Goal: Transaction & Acquisition: Obtain resource

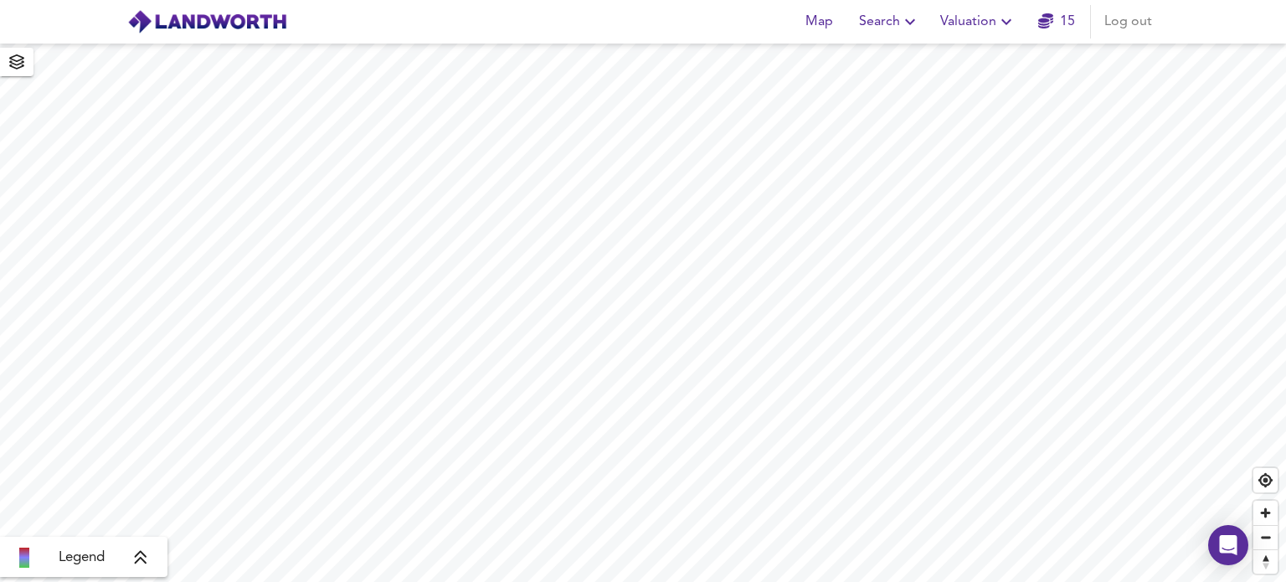
click at [955, 23] on span "Valuation" at bounding box center [978, 21] width 76 height 23
click at [975, 56] on li "New Valuation Report" at bounding box center [978, 60] width 200 height 30
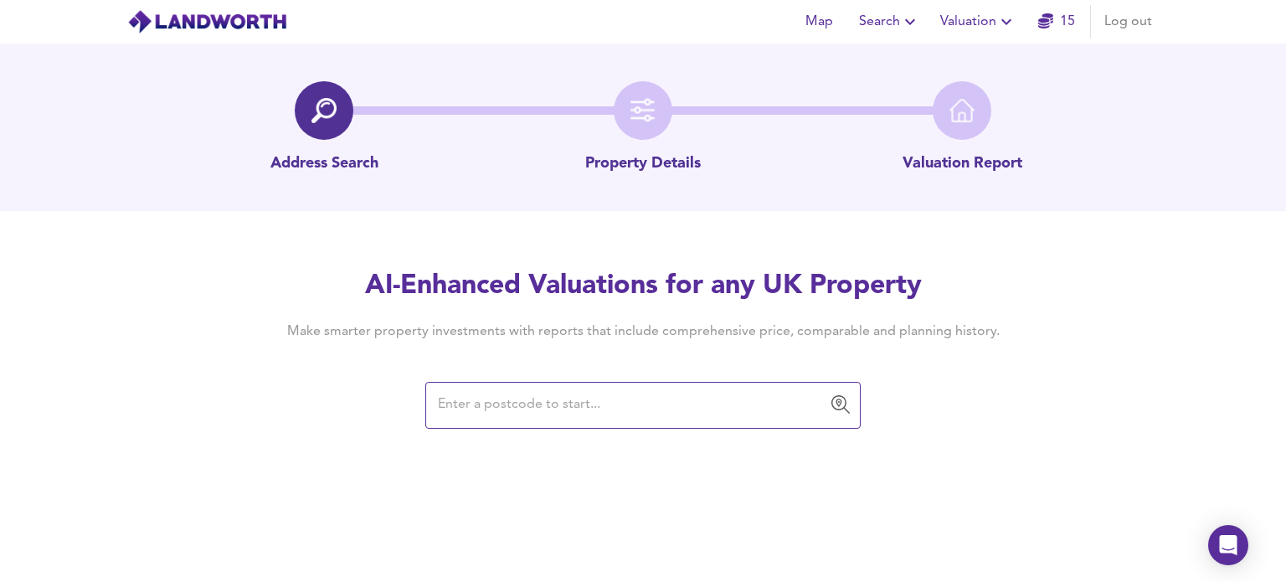
click at [499, 410] on input "text" at bounding box center [630, 405] width 395 height 32
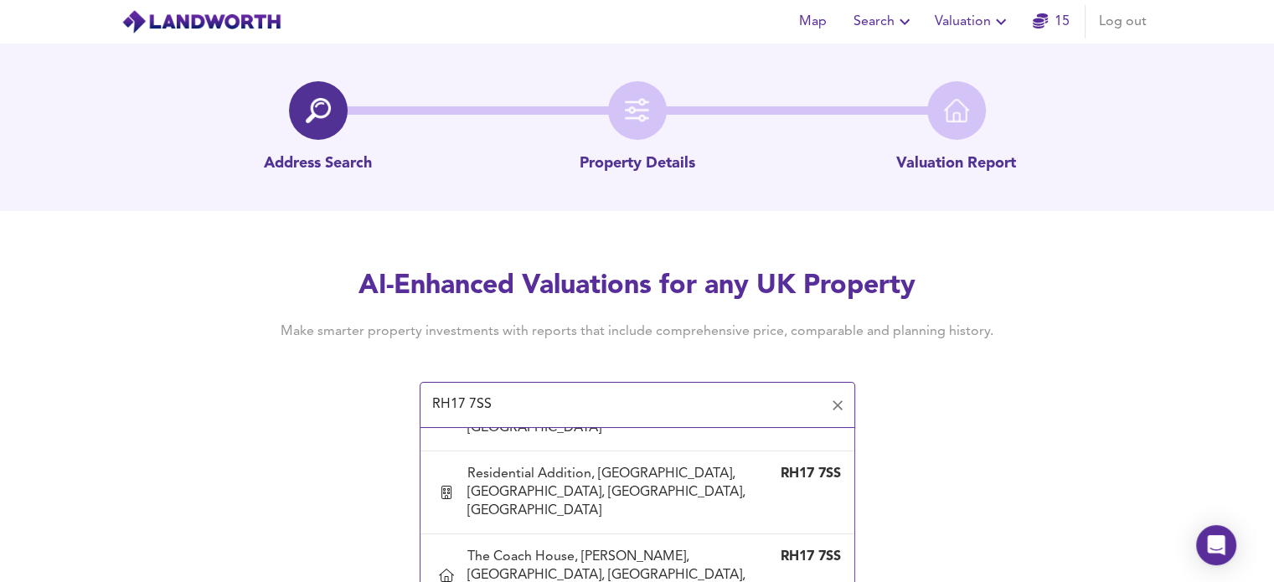
scroll to position [200, 0]
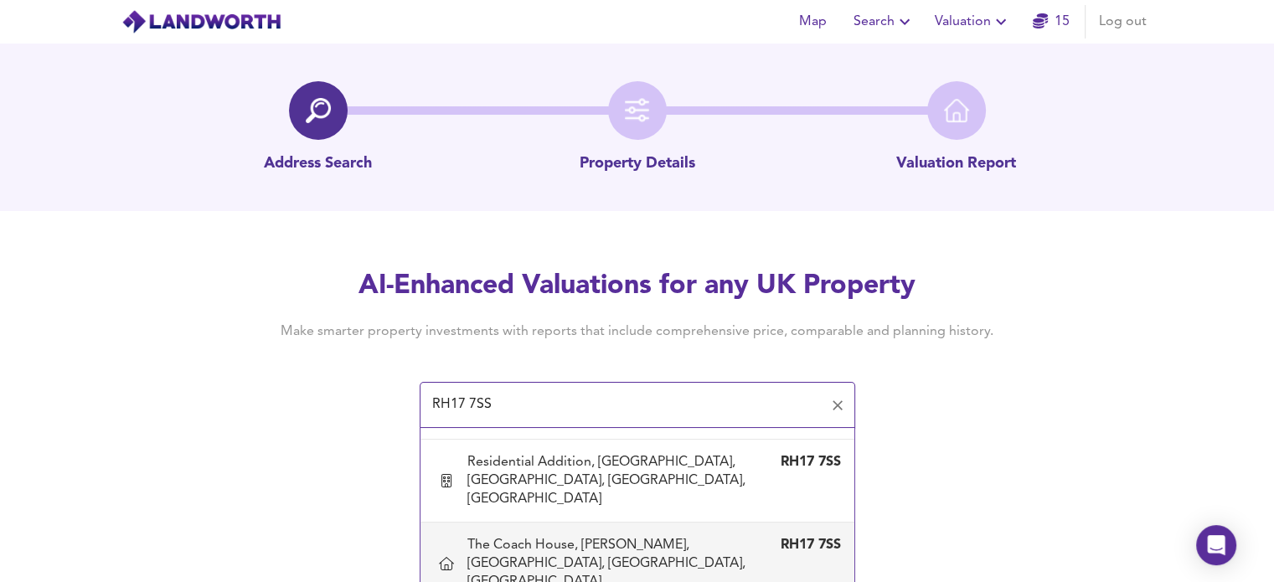
click at [561, 536] on div "The Coach House, [PERSON_NAME], [GEOGRAPHIC_DATA], [GEOGRAPHIC_DATA], [GEOGRAPH…" at bounding box center [620, 563] width 307 height 55
type input "The Coach House, [PERSON_NAME], [GEOGRAPHIC_DATA], [GEOGRAPHIC_DATA], [GEOGRAPH…"
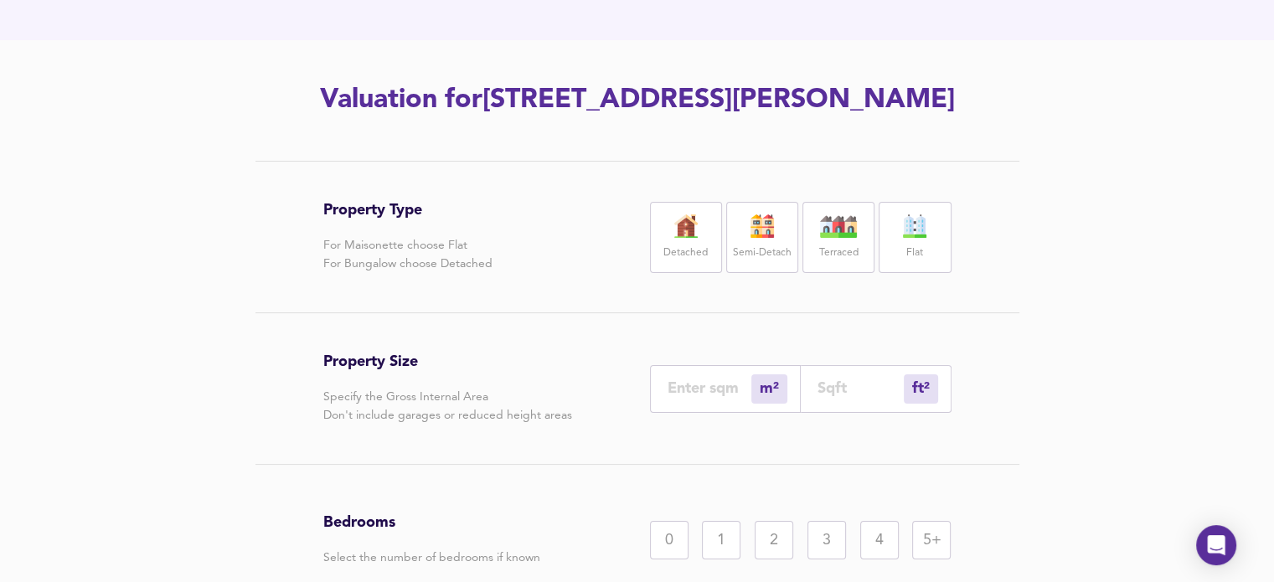
scroll to position [194, 0]
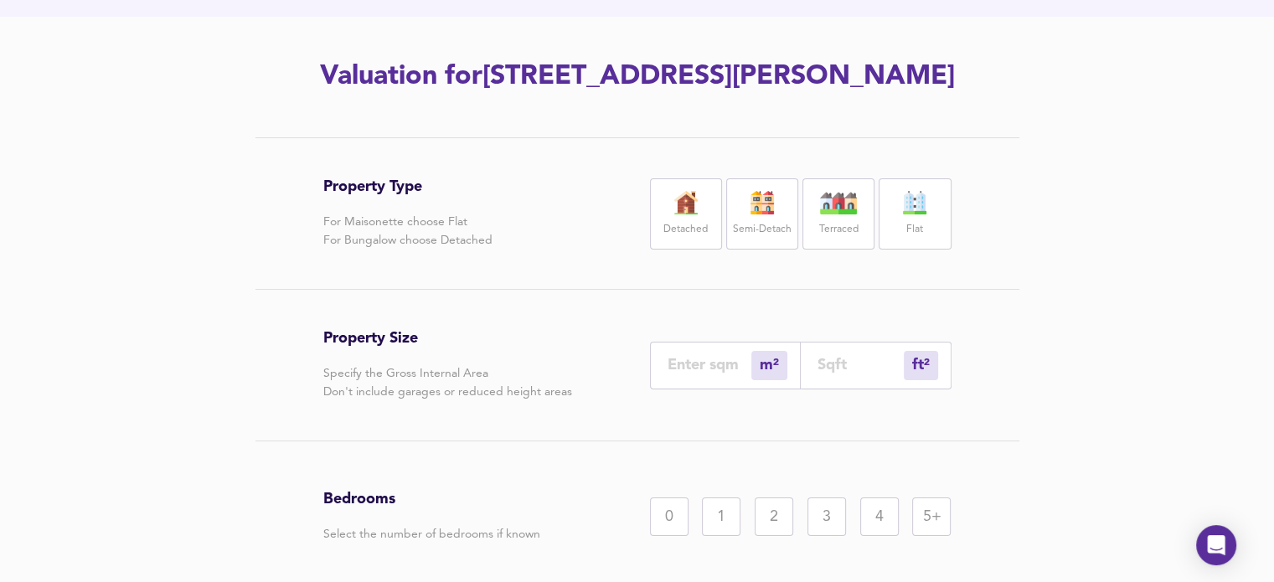
click at [687, 250] on div "Detached" at bounding box center [686, 213] width 72 height 71
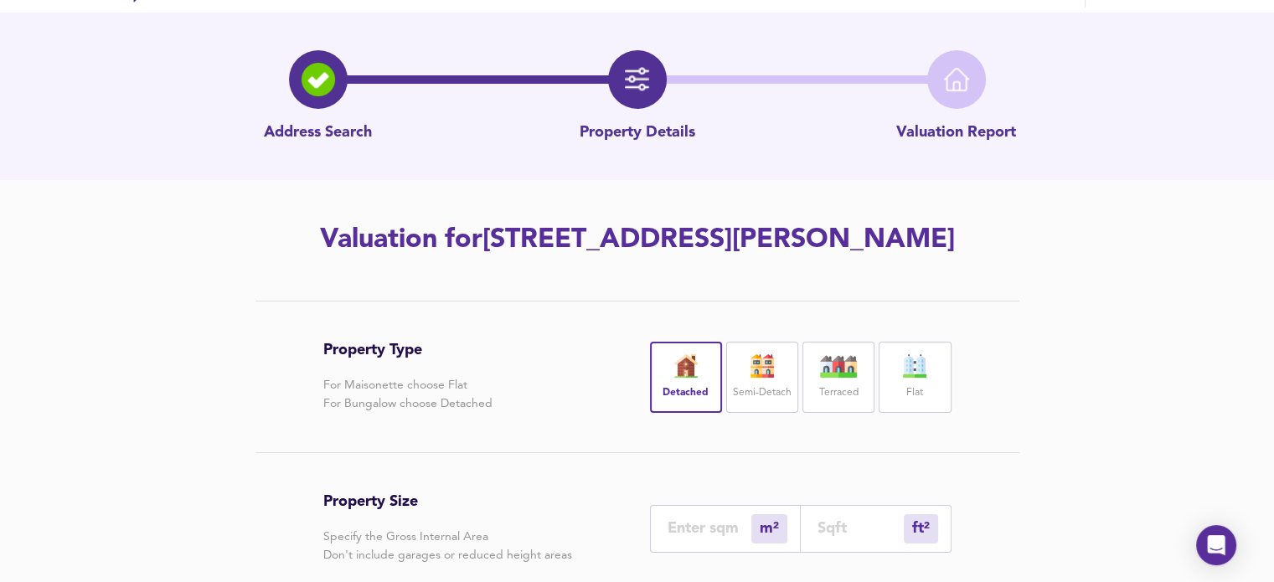
scroll to position [44, 0]
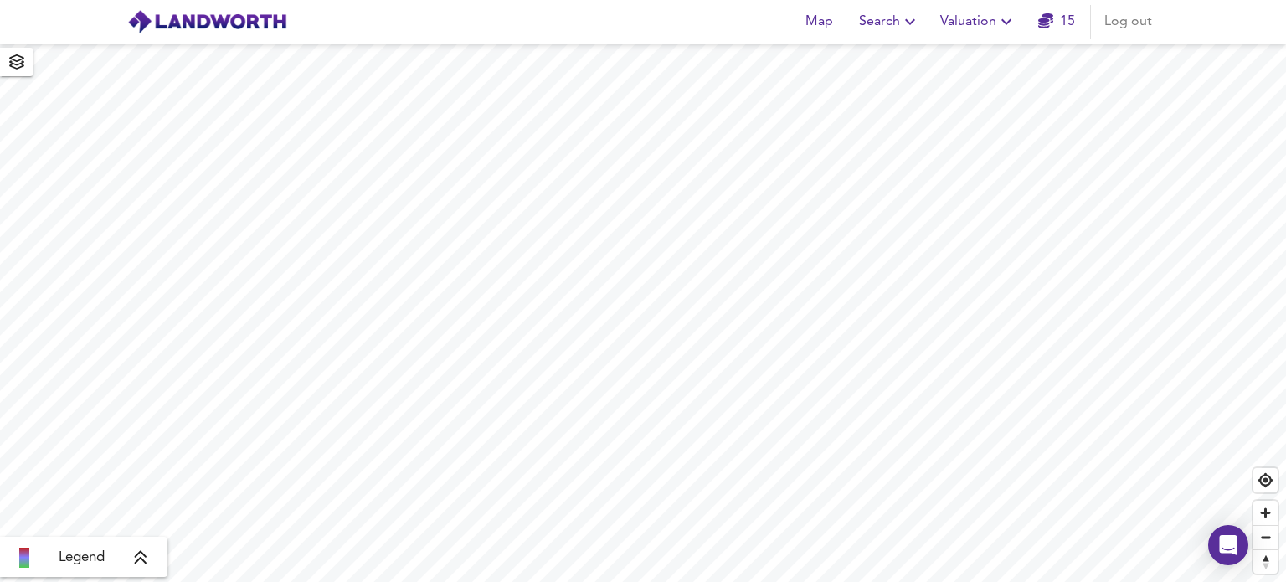
click at [976, 22] on span "Valuation" at bounding box center [978, 21] width 76 height 23
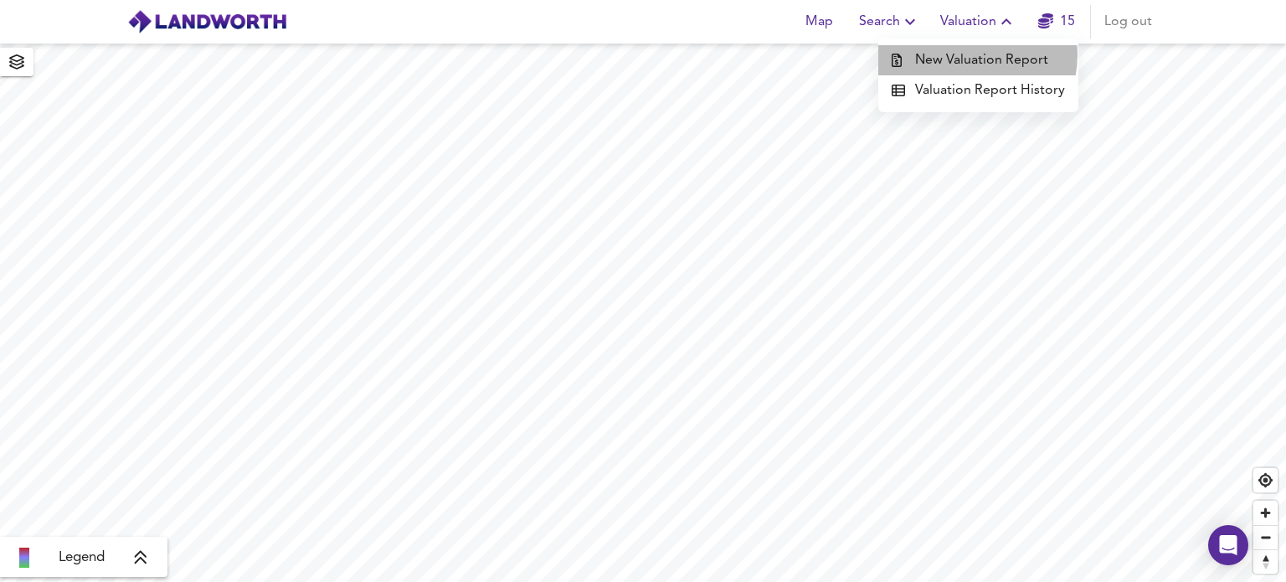
click at [965, 54] on li "New Valuation Report" at bounding box center [978, 60] width 200 height 30
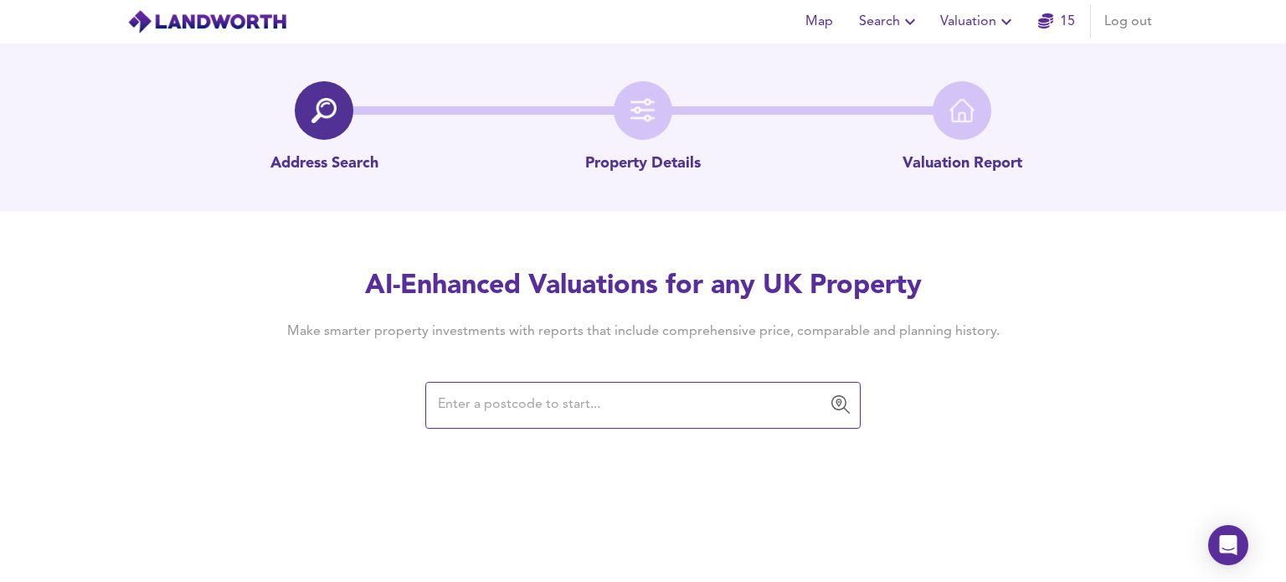
click at [448, 408] on input "text" at bounding box center [630, 405] width 395 height 32
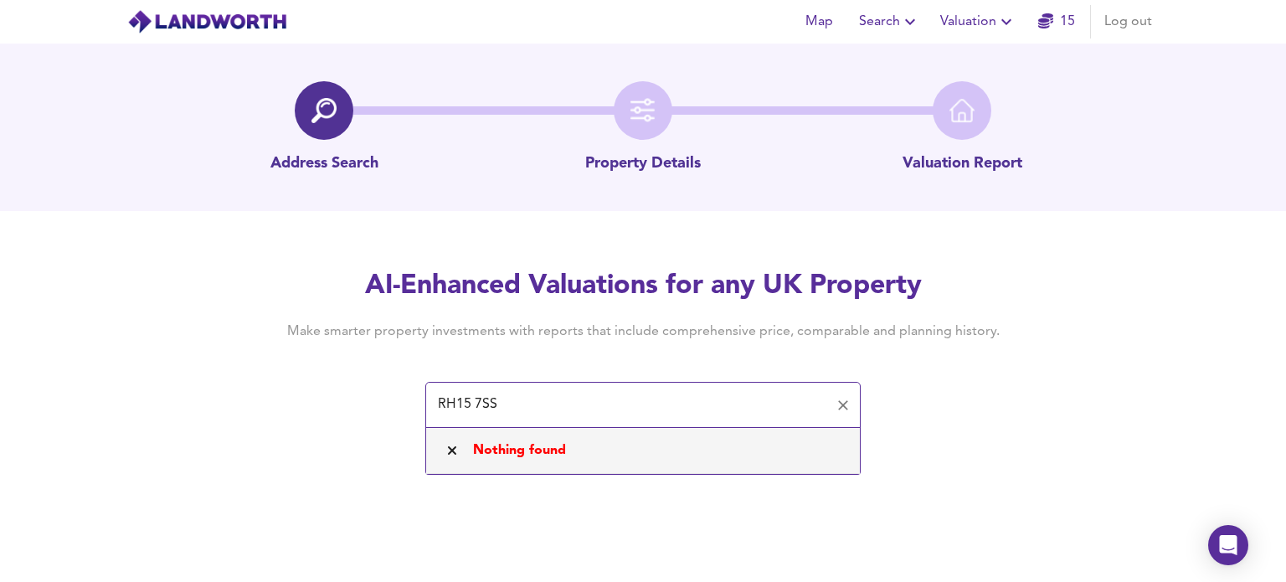
click at [462, 400] on input "RH15 7SS" at bounding box center [630, 405] width 395 height 32
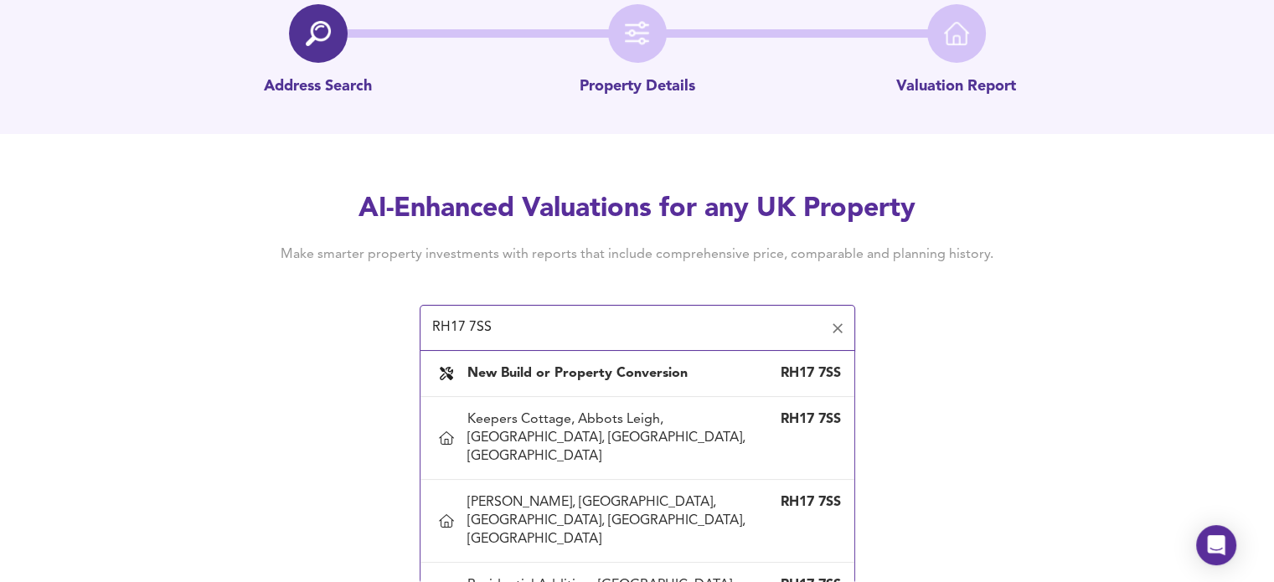
scroll to position [12, 0]
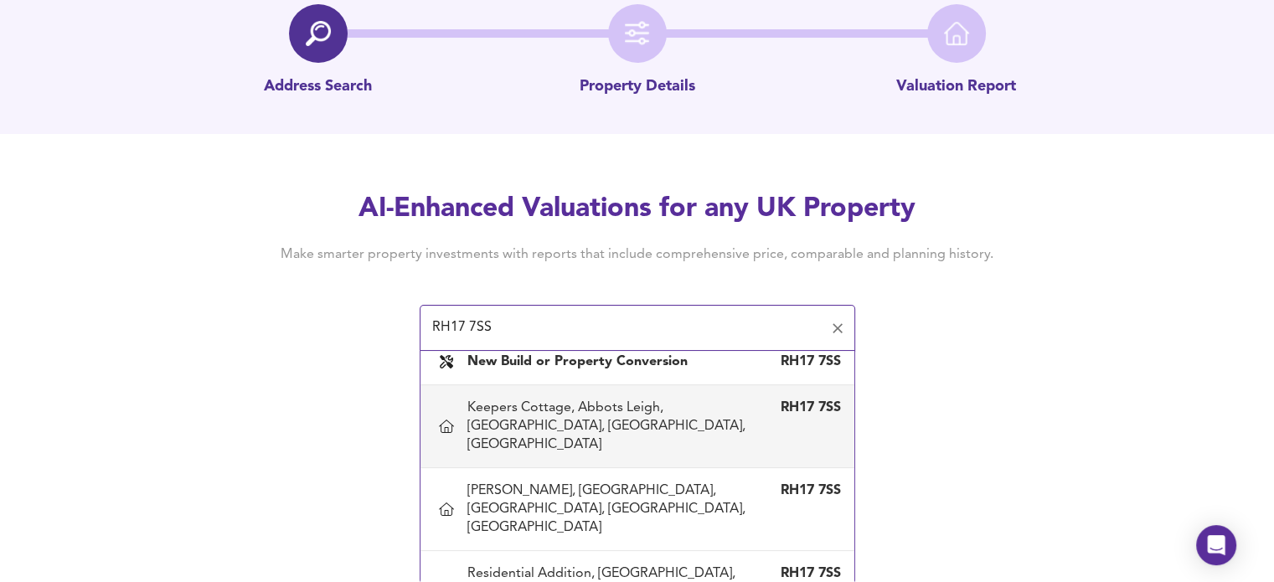
click at [558, 415] on div "Keepers Cottage, Abbots Leigh, [GEOGRAPHIC_DATA], [GEOGRAPHIC_DATA], [GEOGRAPHI…" at bounding box center [620, 426] width 307 height 55
type input "Keepers Cottage, Abbots Leigh, [GEOGRAPHIC_DATA], [GEOGRAPHIC_DATA], [GEOGRAPHI…"
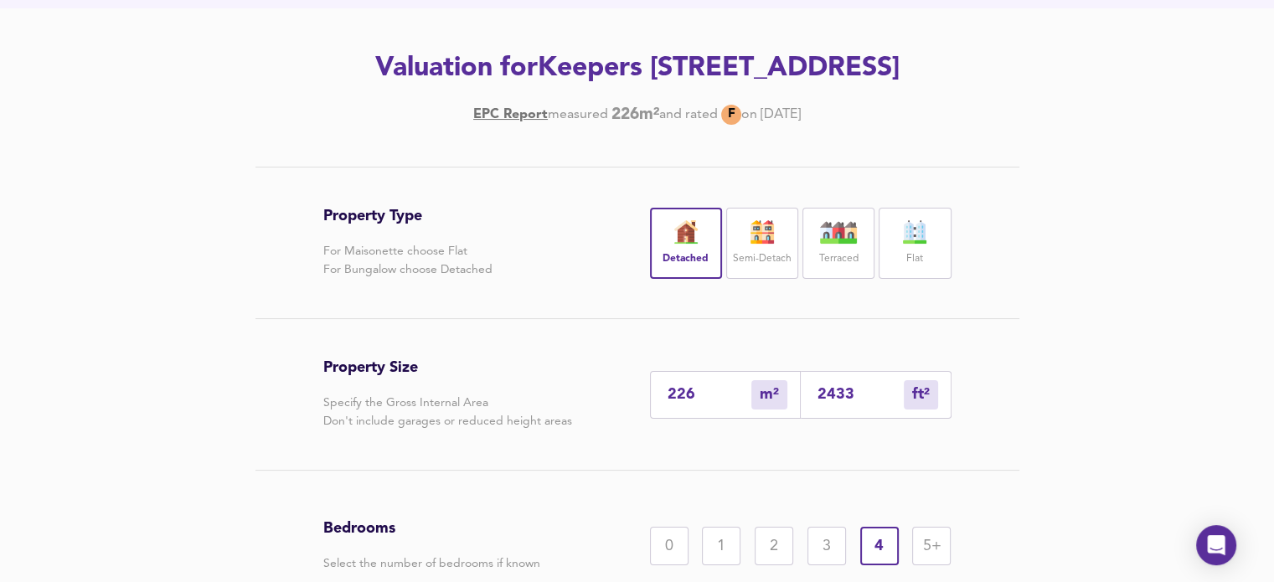
scroll to position [95, 0]
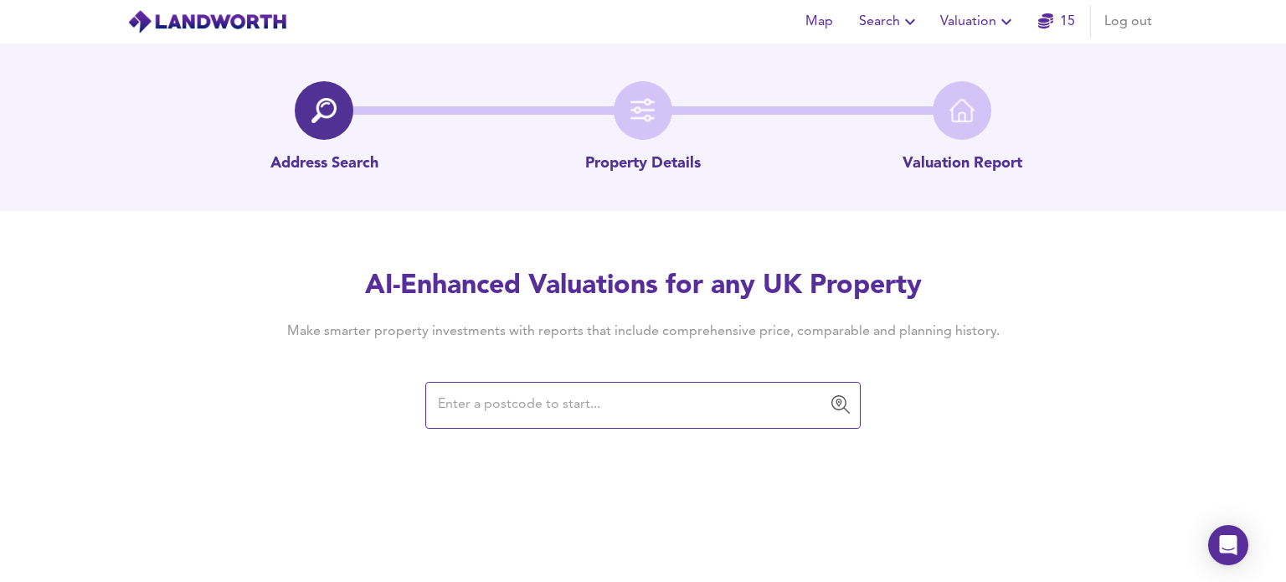
click at [553, 403] on input "text" at bounding box center [630, 405] width 395 height 32
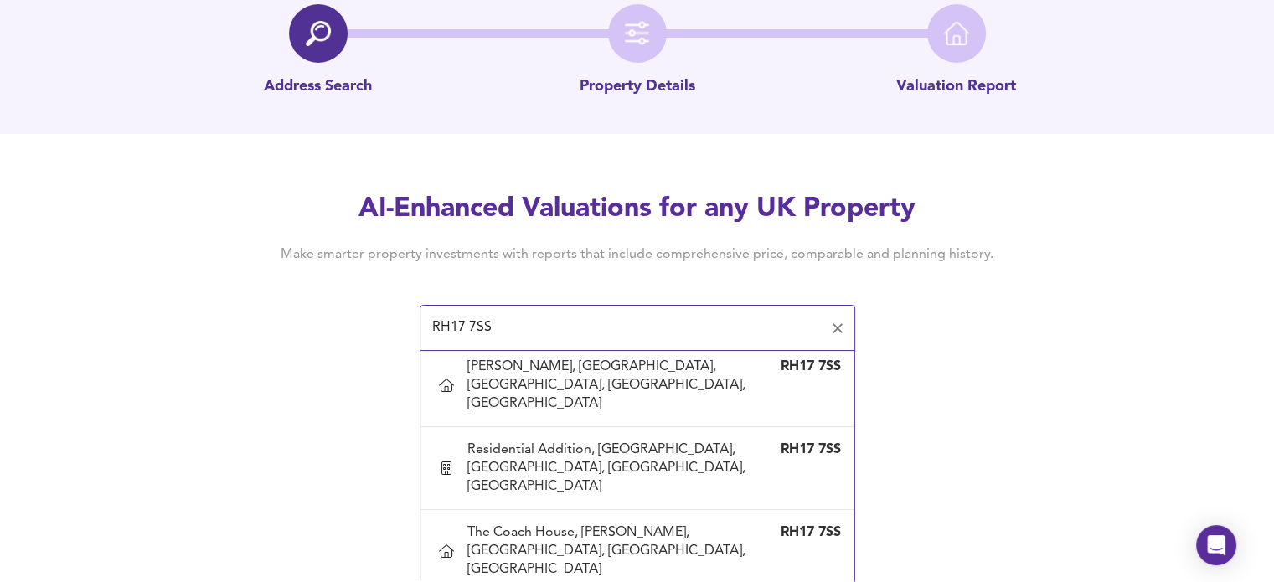
scroll to position [156, 0]
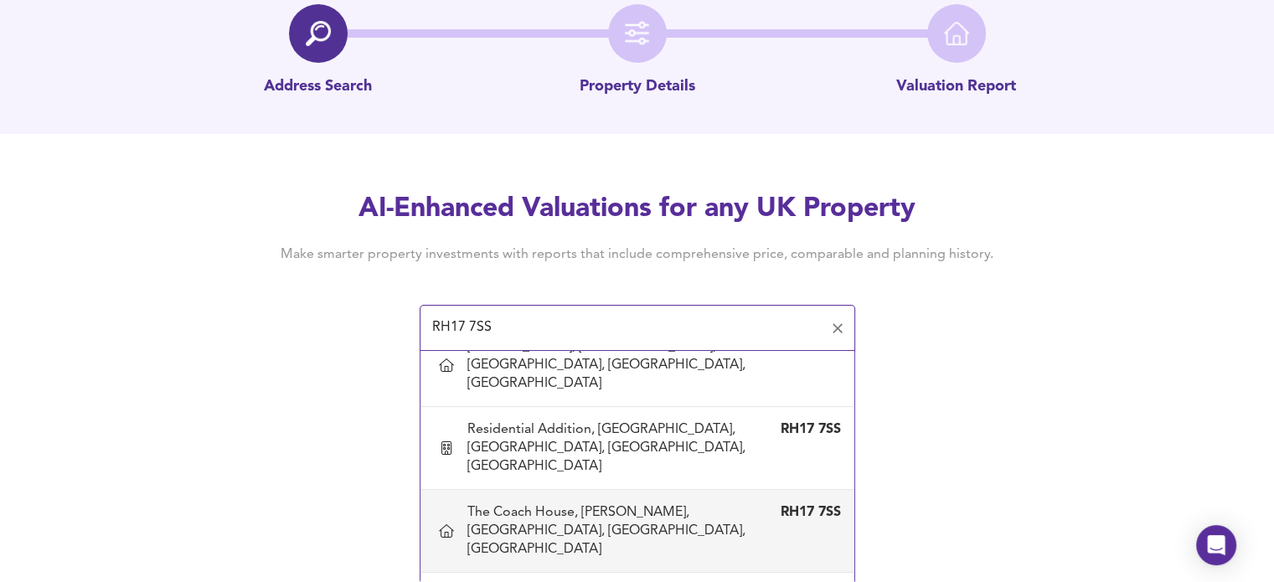
click at [583, 503] on div "The Coach House, [PERSON_NAME], [GEOGRAPHIC_DATA], [GEOGRAPHIC_DATA], [GEOGRAPH…" at bounding box center [620, 530] width 307 height 55
type input "The Coach House, [PERSON_NAME], [GEOGRAPHIC_DATA], [GEOGRAPHIC_DATA], [GEOGRAPH…"
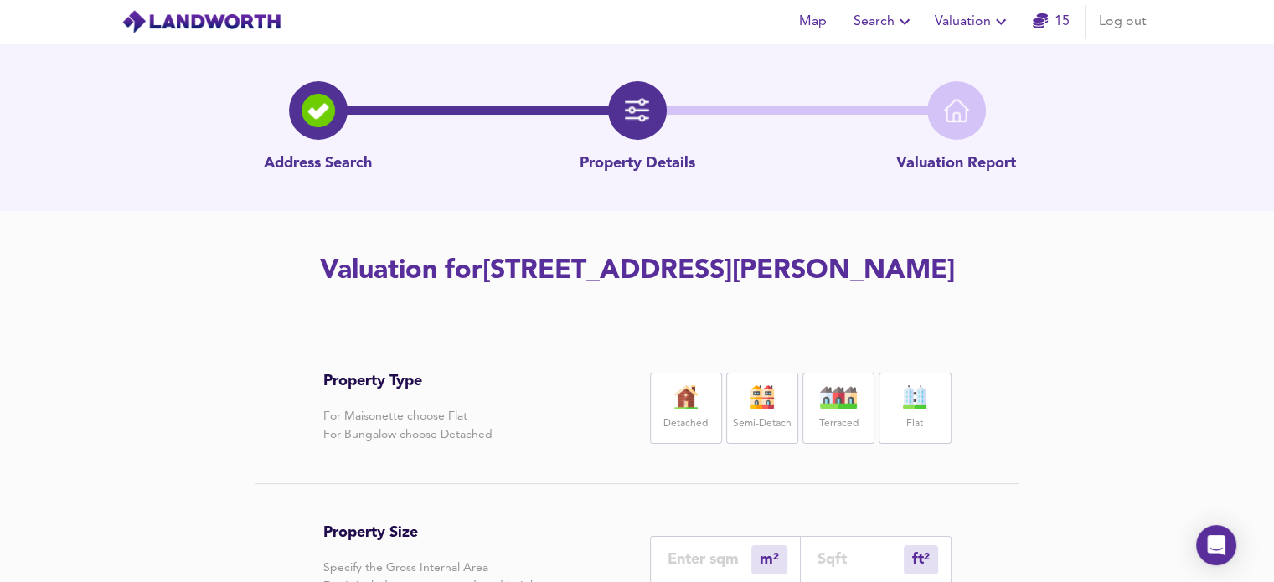
click at [686, 444] on div "Detached" at bounding box center [686, 408] width 72 height 71
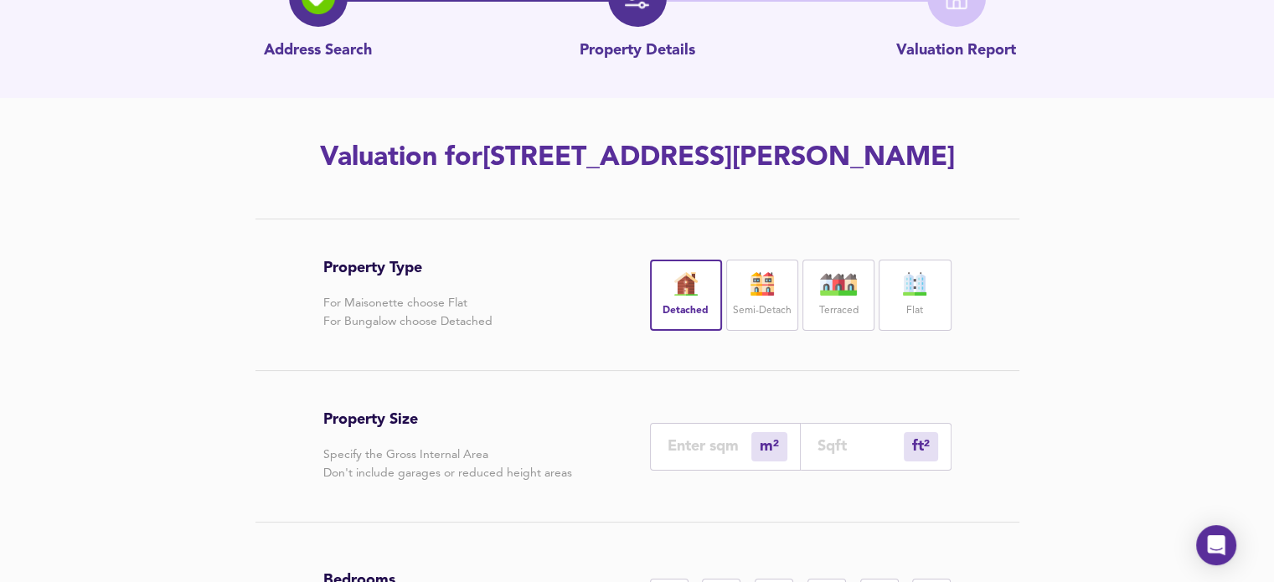
scroll to position [223, 0]
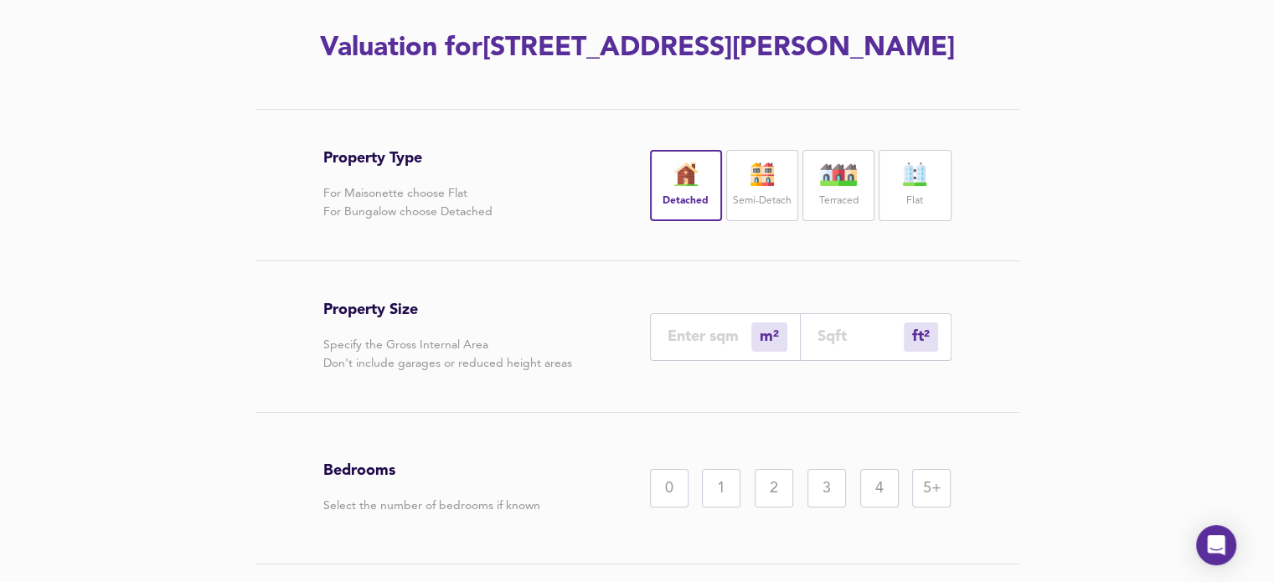
click at [837, 345] on input "number" at bounding box center [860, 336] width 86 height 18
type input "0"
type input "2"
type input "25"
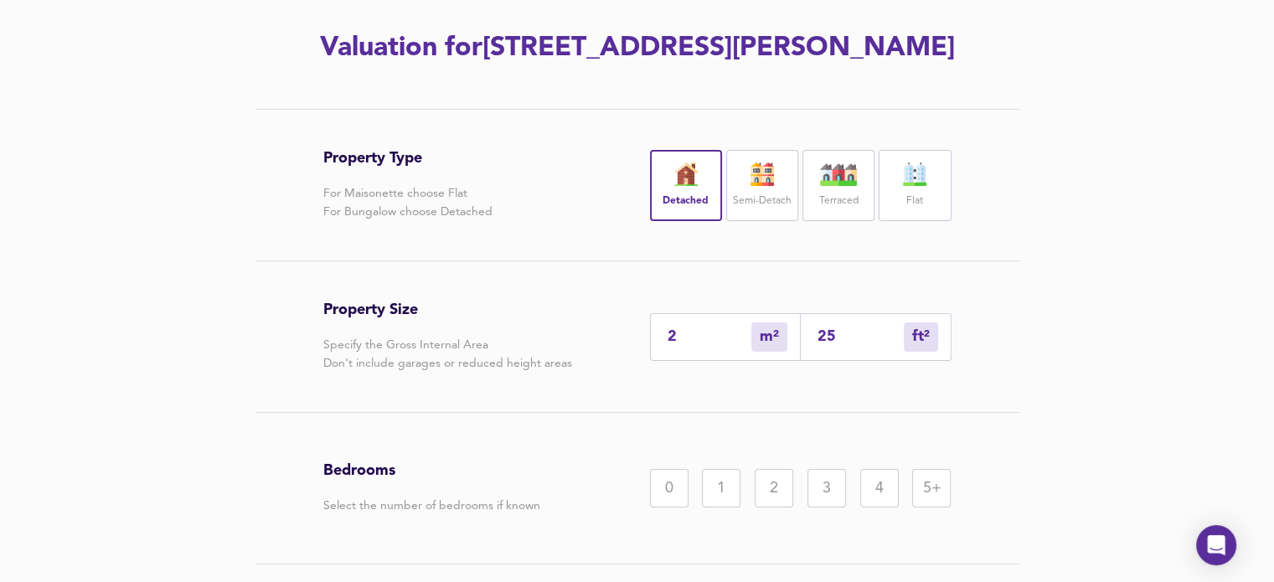
type input "23"
type input "250"
type input "232"
type input "2500"
click at [882, 507] on div "4" at bounding box center [879, 488] width 39 height 39
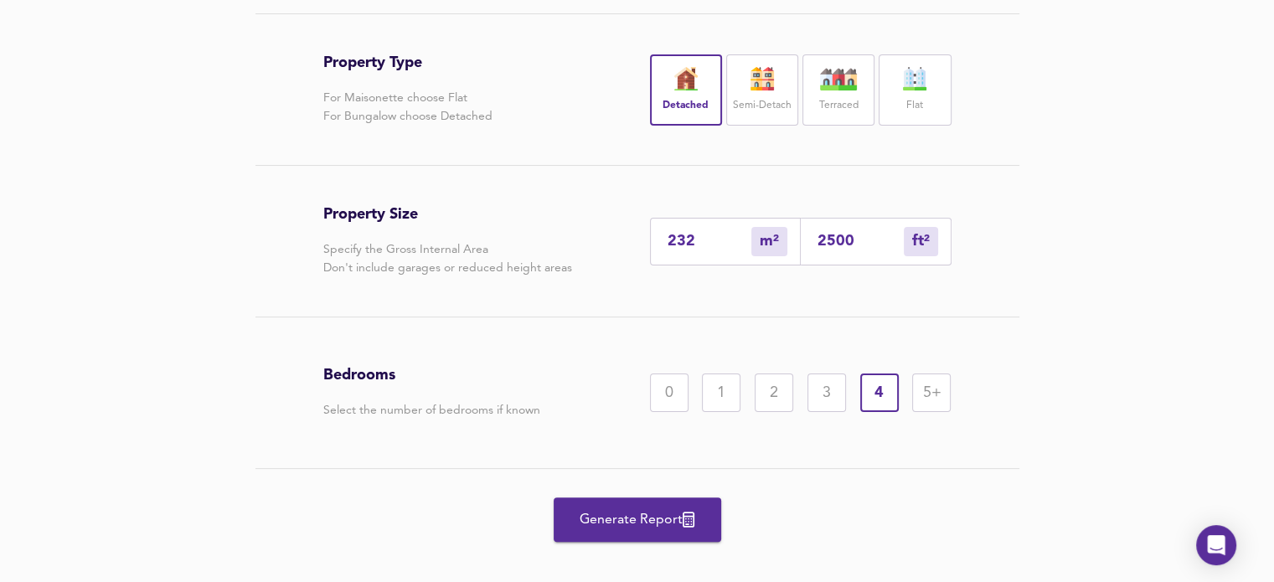
scroll to position [362, 0]
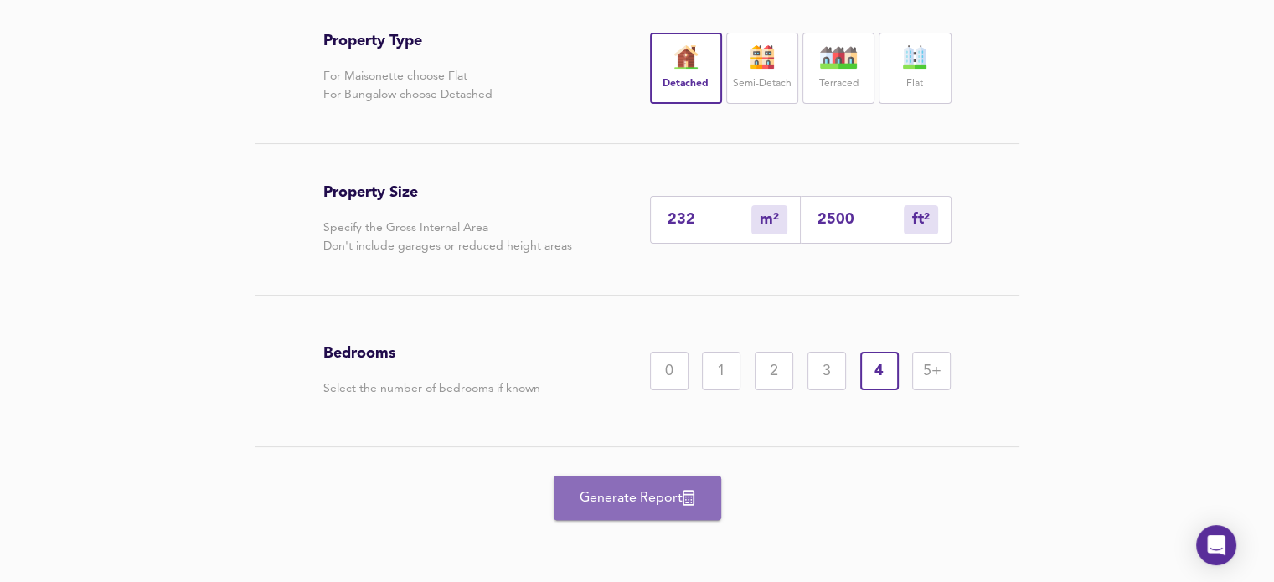
click at [636, 510] on span "Generate Report" at bounding box center [637, 498] width 134 height 23
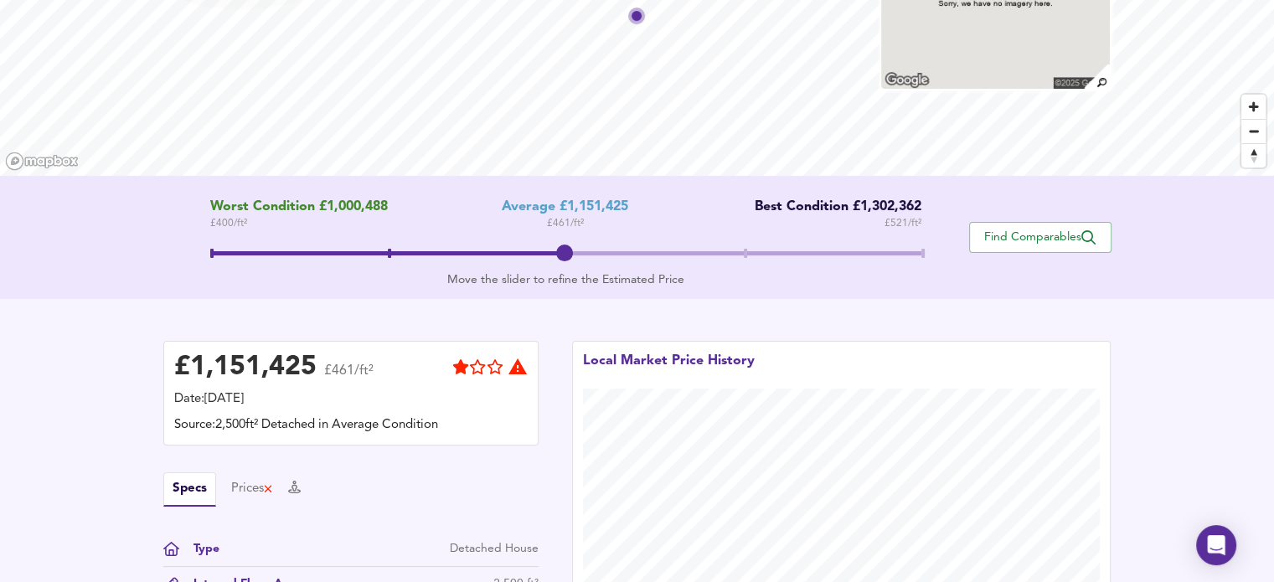
scroll to position [234, 0]
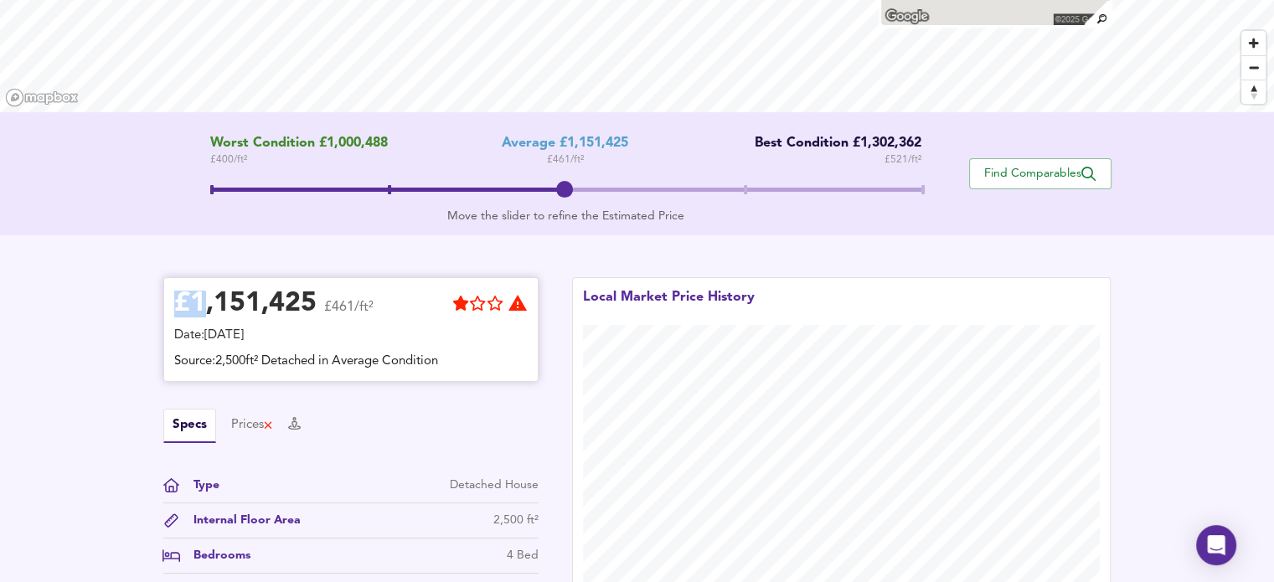
drag, startPoint x: 172, startPoint y: 301, endPoint x: 207, endPoint y: 304, distance: 35.3
click at [207, 304] on div "£ 1,151,425 £461/ft² Date: 28 August 2025 Source: 2,500ft² Detached in Average …" at bounding box center [350, 329] width 375 height 105
click at [442, 400] on div "£ 1,151,425 £461/ft² Date: 28 August 2025 Source: 2,500ft² Detached in Average …" at bounding box center [350, 425] width 375 height 296
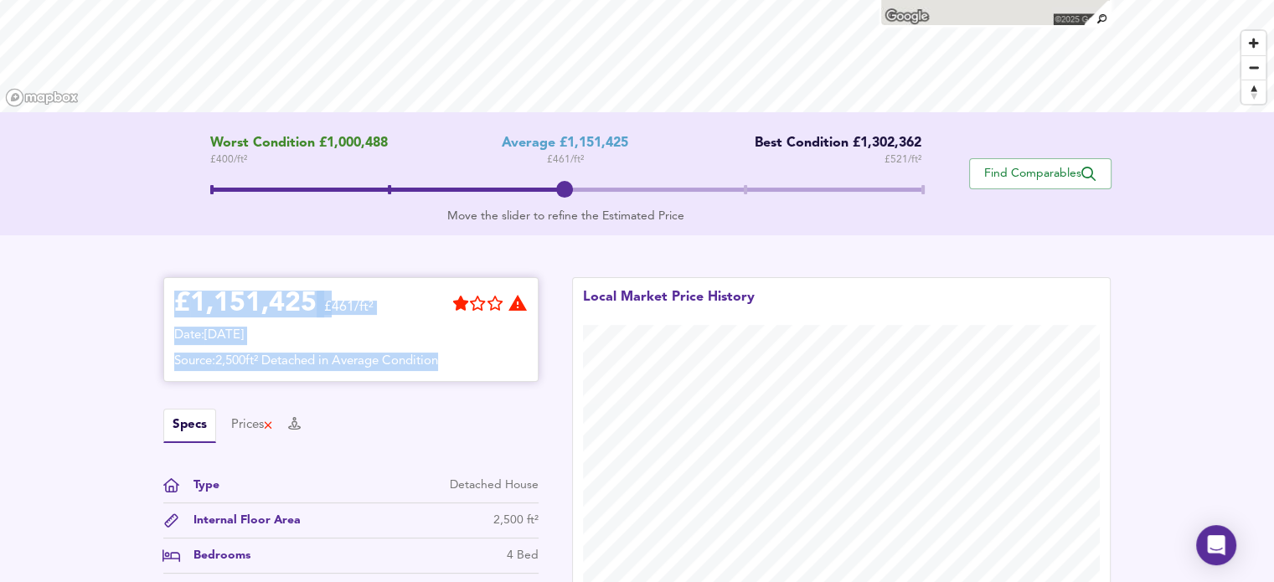
drag, startPoint x: 174, startPoint y: 296, endPoint x: 533, endPoint y: 351, distance: 362.5
click at [533, 351] on div "£ 1,151,425 £461/ft² Date: 28 August 2025 Source: 2,500ft² Detached in Average …" at bounding box center [350, 329] width 375 height 105
copy div "£ 1,151,425 £461/ft² Date: 28 August 2025 Source: 2,500ft² Detached in Average …"
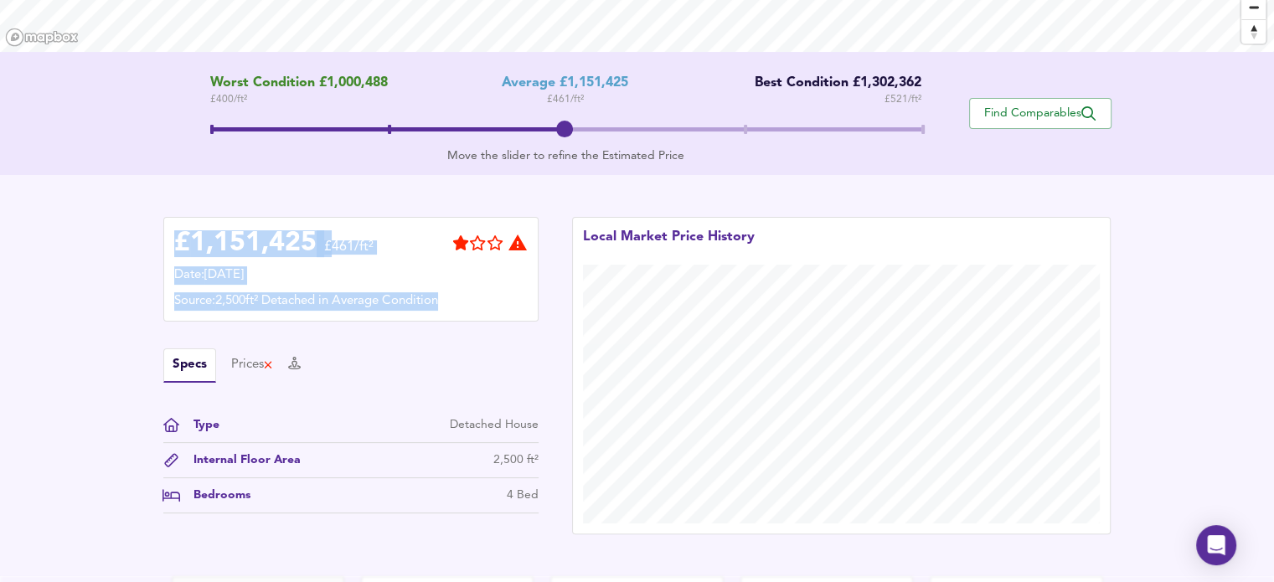
scroll to position [288, 0]
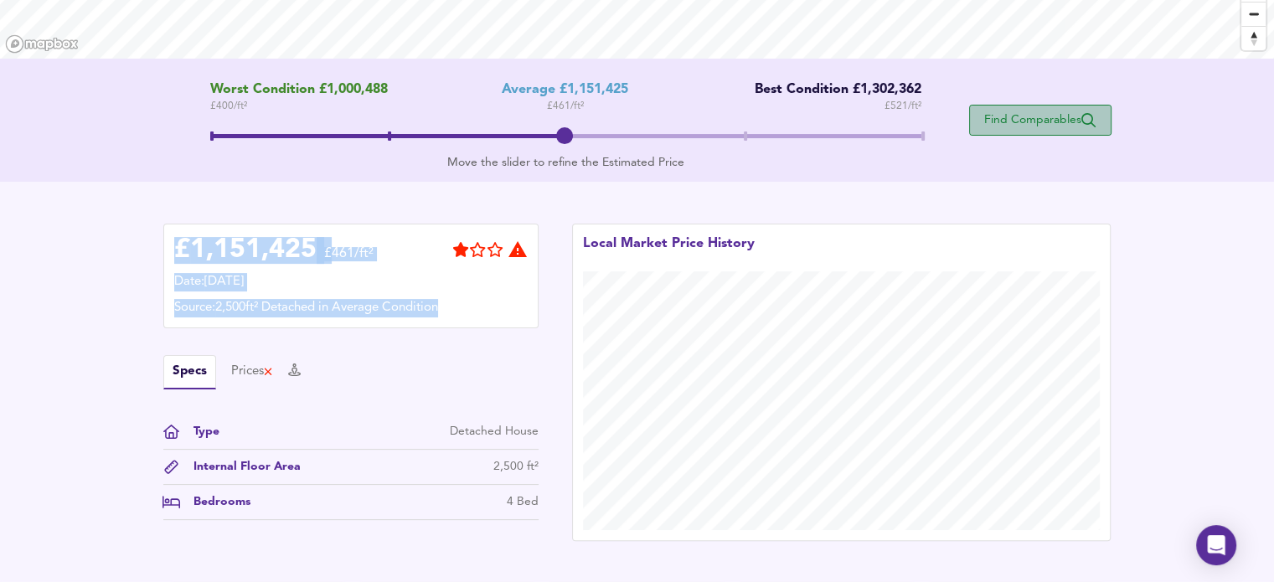
click at [1018, 116] on span "Find Comparables" at bounding box center [1040, 120] width 124 height 16
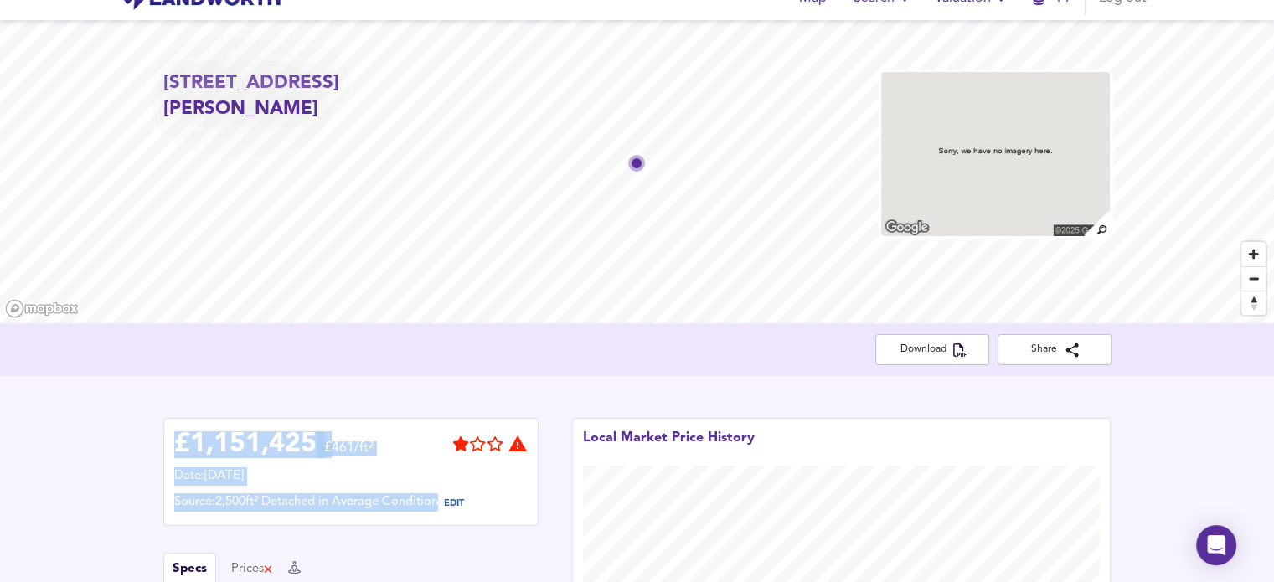
scroll to position [0, 0]
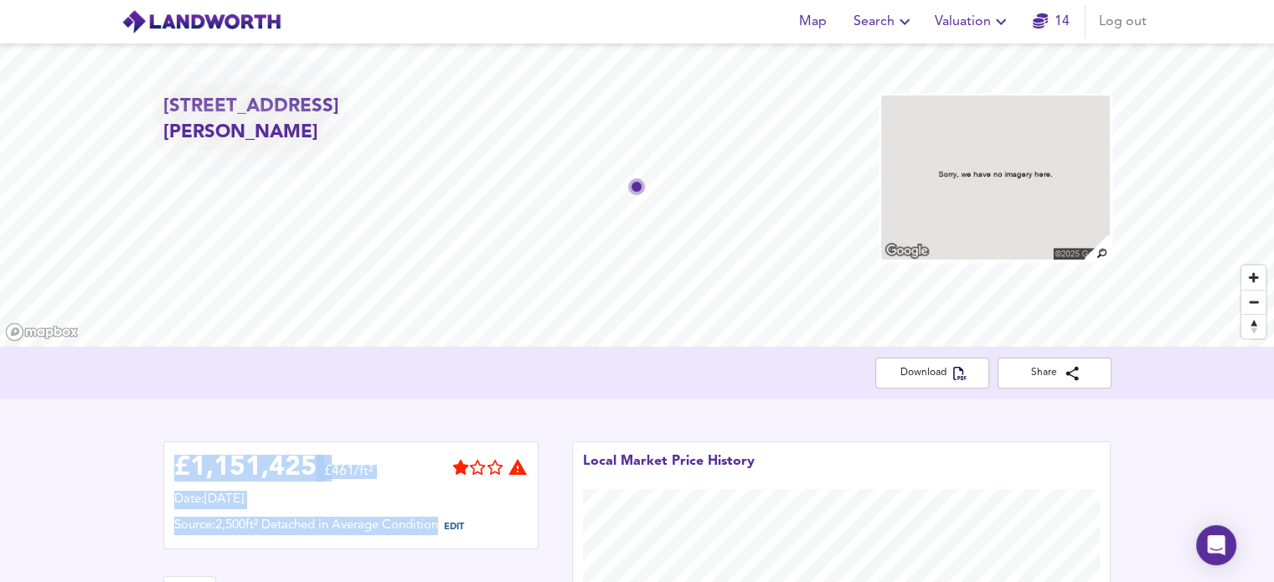
click at [1100, 251] on img at bounding box center [1096, 247] width 29 height 29
